Goal: Find specific page/section: Find specific page/section

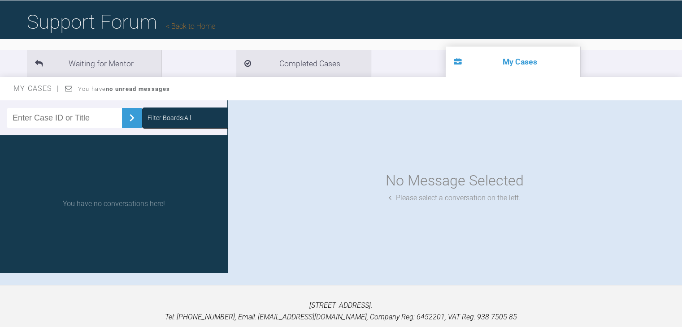
scroll to position [93, 0]
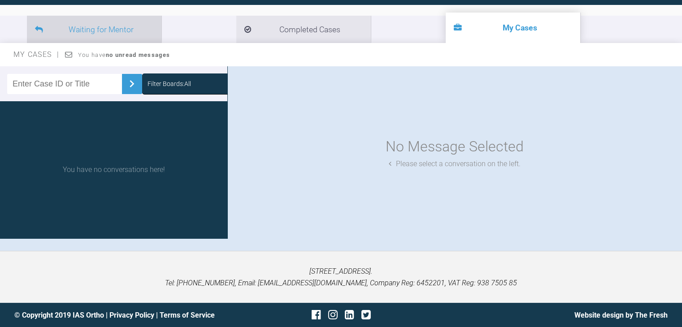
click at [43, 33] on span at bounding box center [39, 29] width 8 height 13
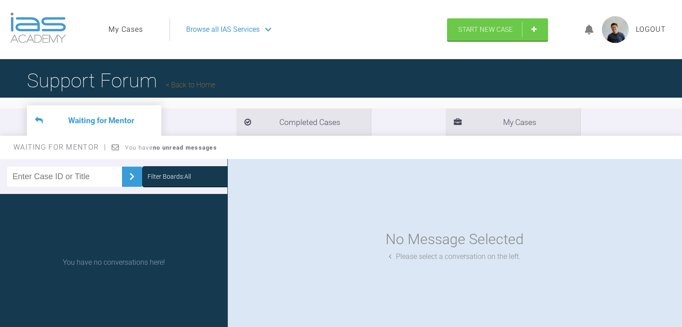
click at [268, 28] on icon at bounding box center [268, 29] width 6 height 7
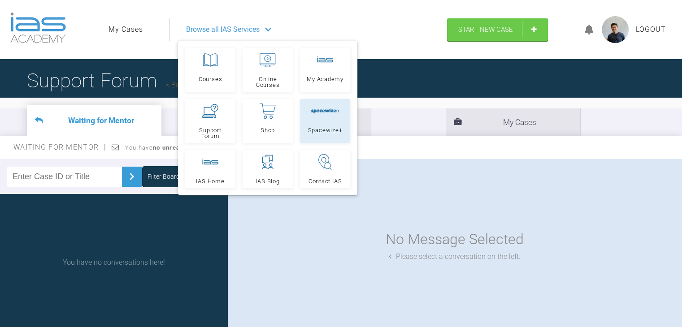
click at [330, 117] on div at bounding box center [325, 111] width 29 height 16
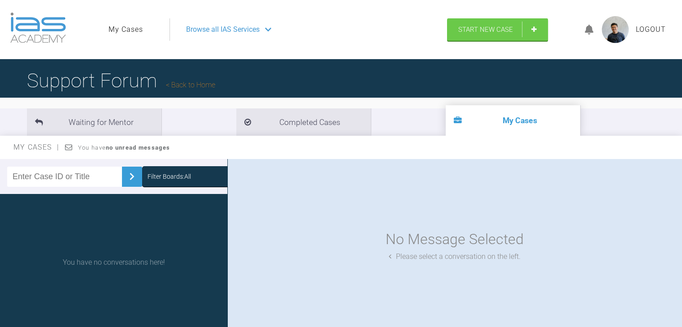
click at [265, 33] on div "Browse all IAS Services" at bounding box center [304, 29] width 253 height 22
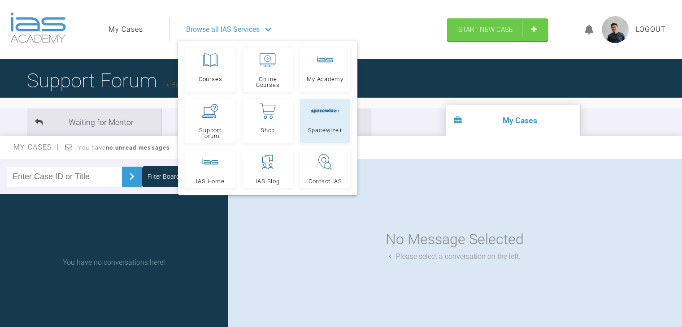
click at [316, 112] on icon at bounding box center [315, 111] width 3 height 4
